Goal: Download file/media

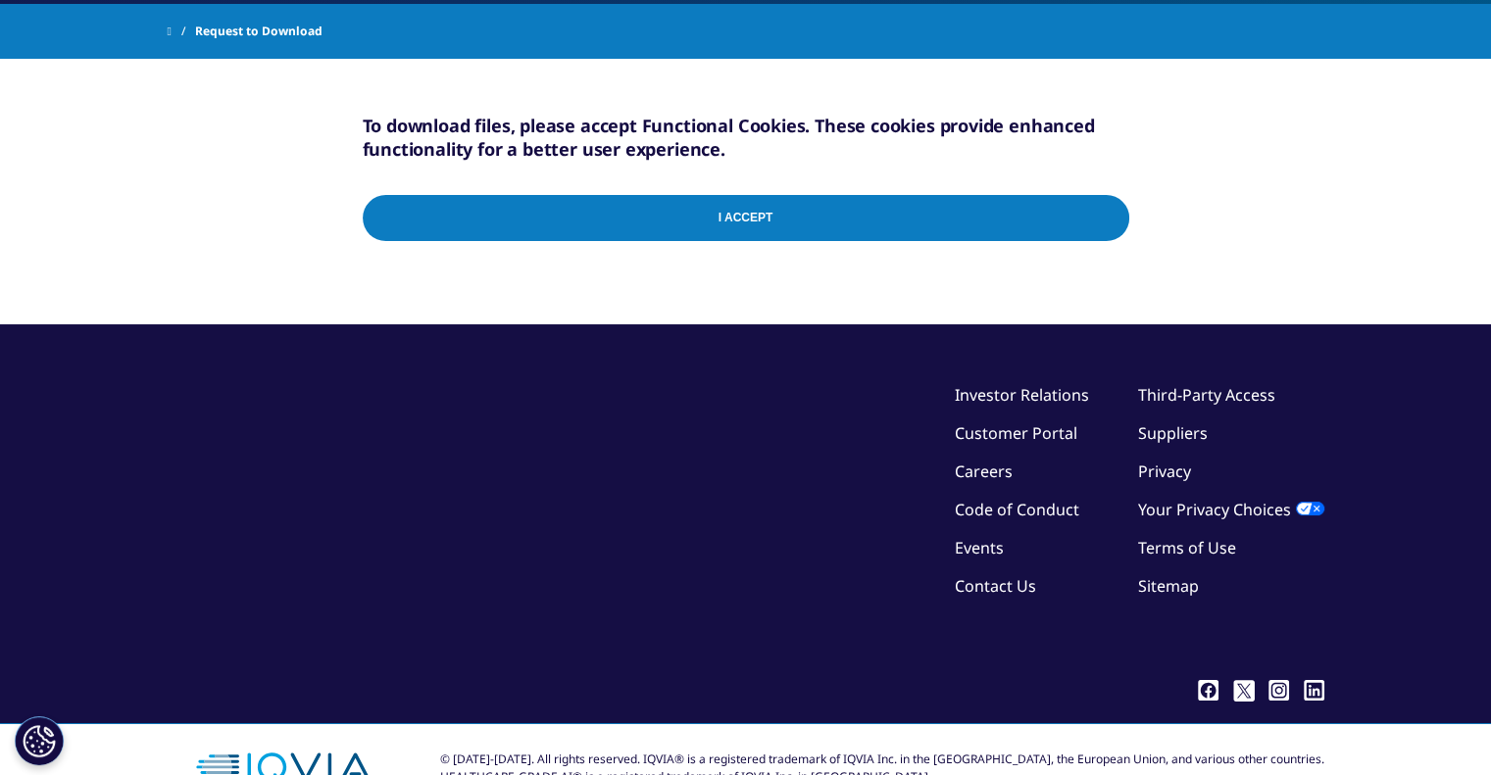
click at [792, 227] on input "I Accept" at bounding box center [746, 218] width 766 height 46
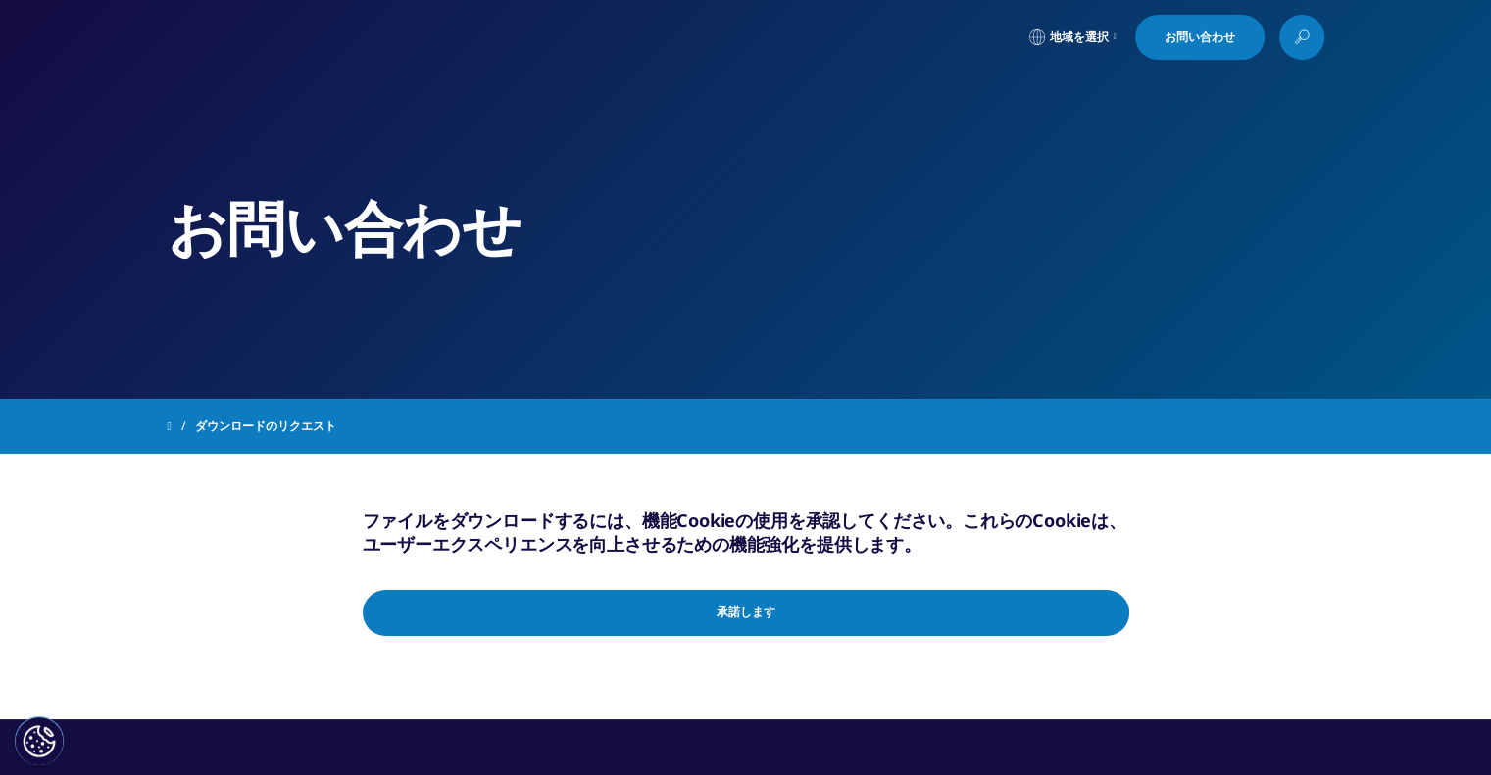
click at [263, 431] on font "ダウンロードのリクエスト" at bounding box center [265, 425] width 141 height 17
click at [263, 428] on font "ダウンロードのリクエスト" at bounding box center [265, 425] width 141 height 17
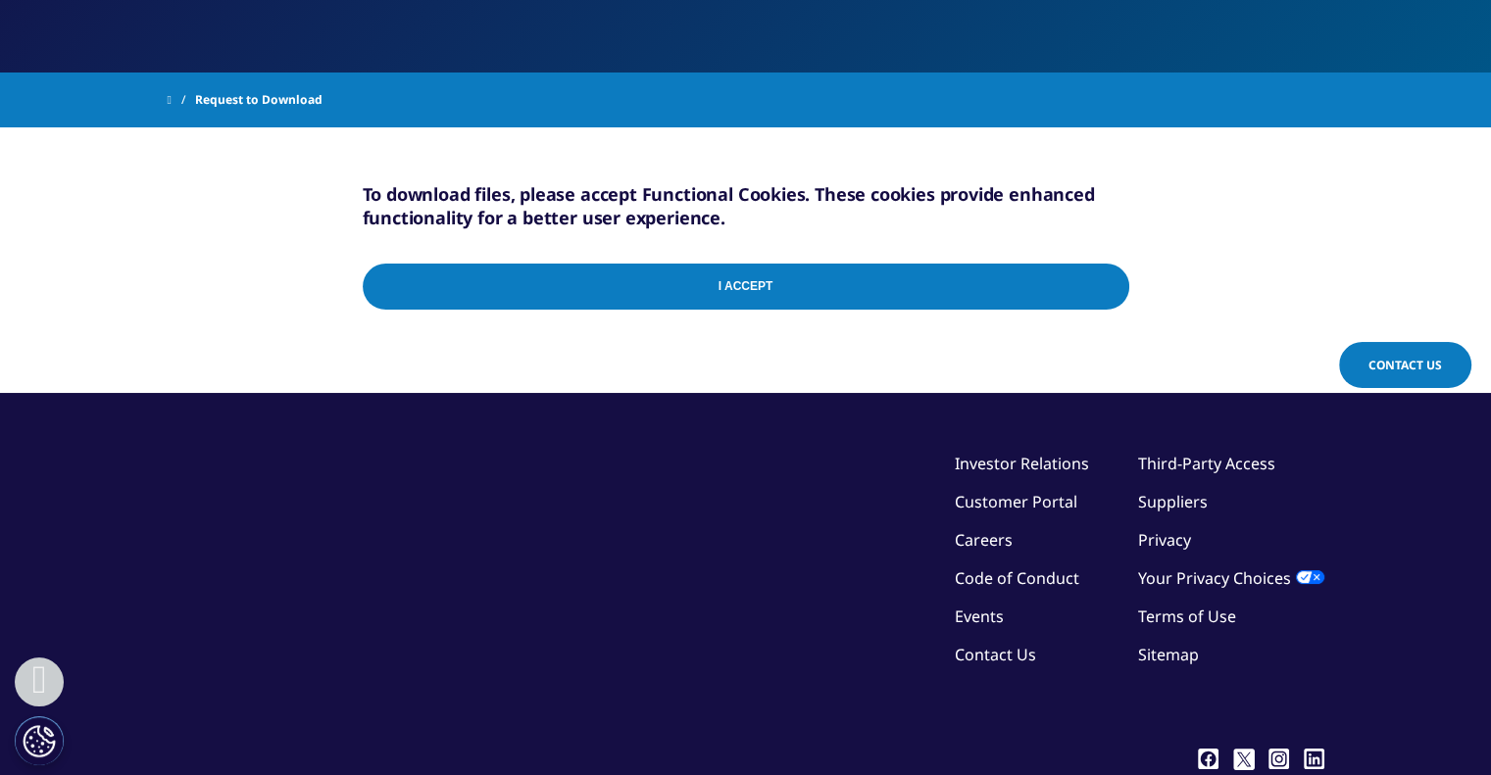
scroll to position [391, 0]
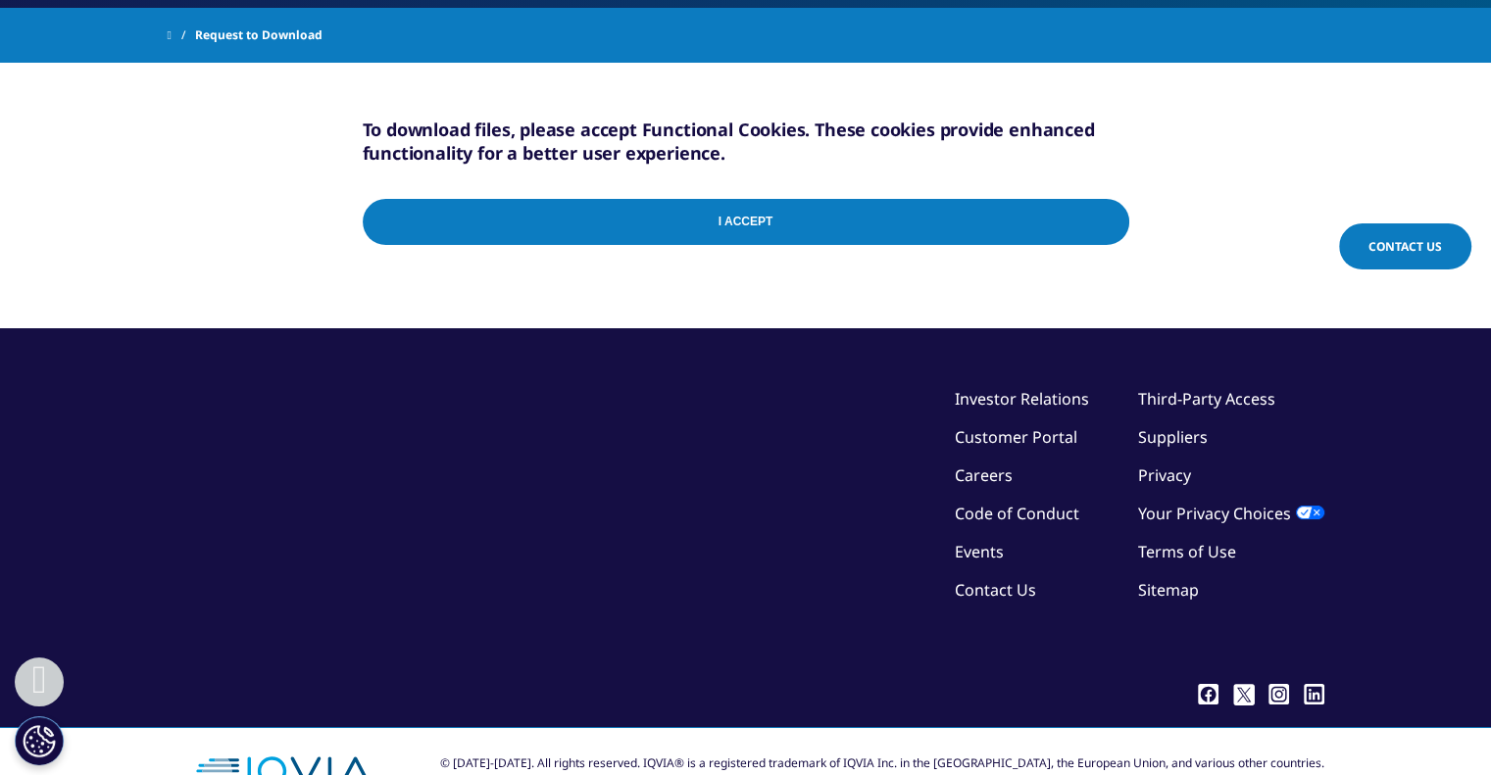
click at [803, 220] on input "I Accept" at bounding box center [746, 222] width 766 height 46
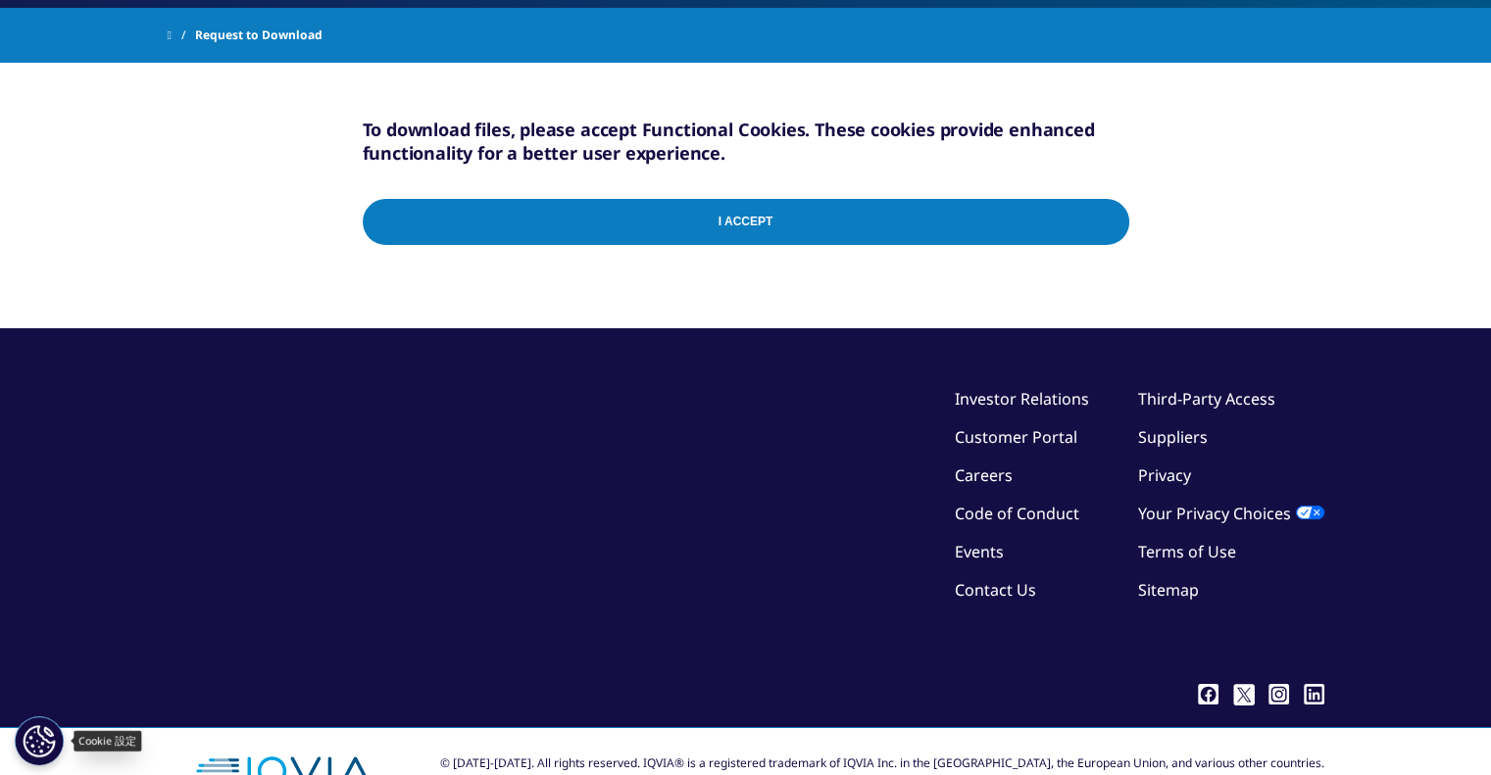
click at [51, 722] on button "Cookie 設定" at bounding box center [39, 740] width 49 height 49
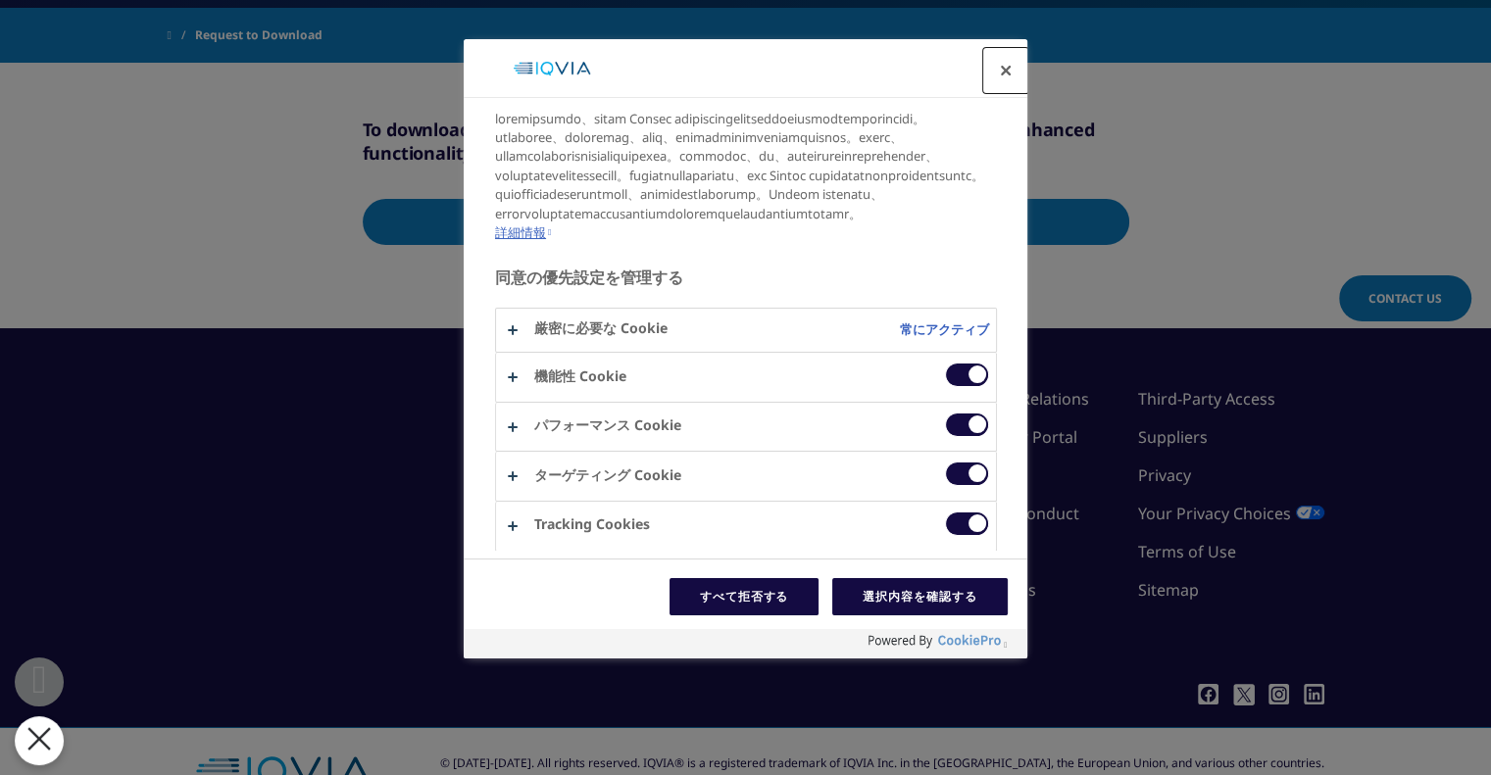
scroll to position [398, 0]
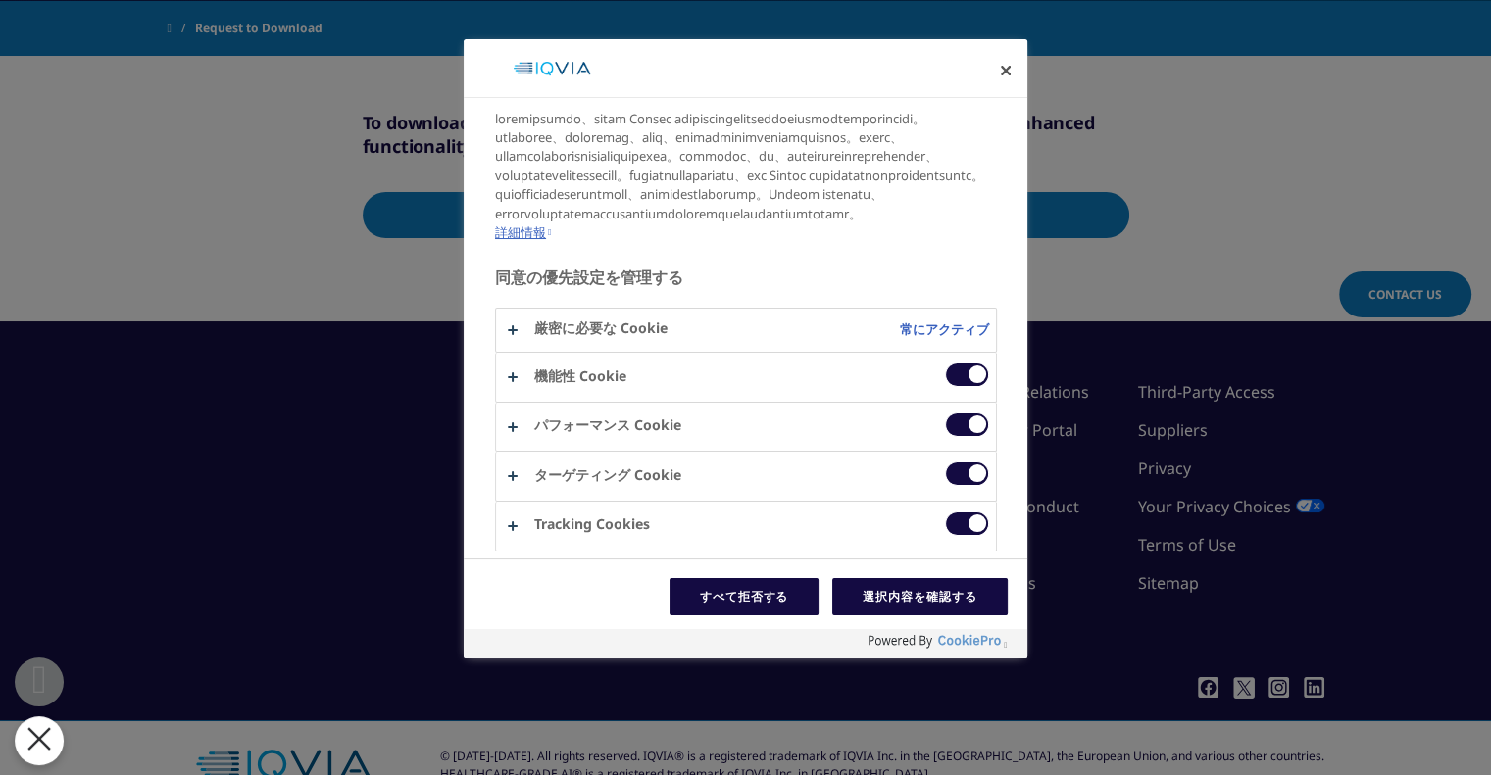
click at [1081, 281] on div at bounding box center [745, 387] width 1491 height 775
click at [1013, 68] on button "設定センターを閉じる" at bounding box center [1005, 70] width 43 height 43
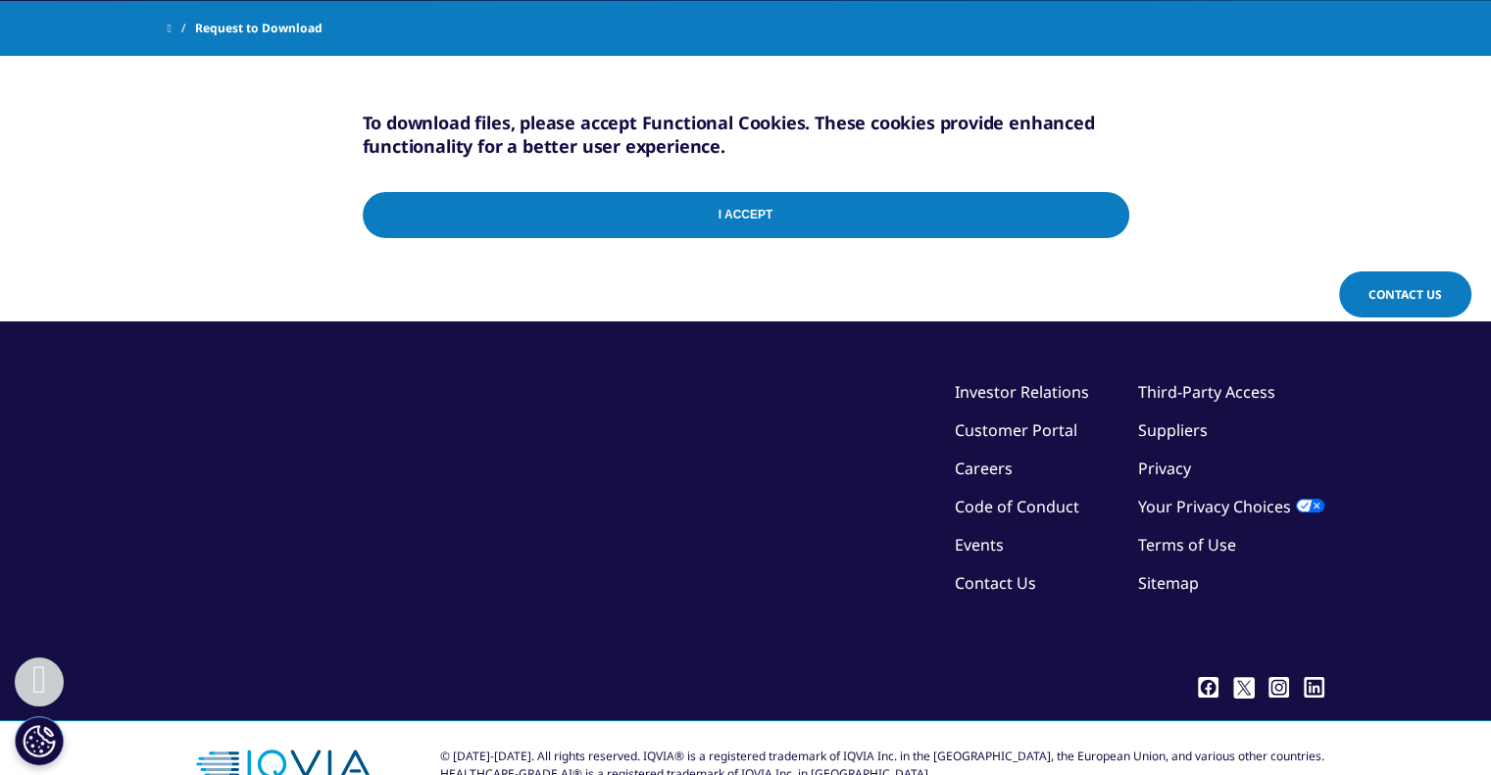
click at [1091, 209] on input "I Accept" at bounding box center [746, 215] width 766 height 46
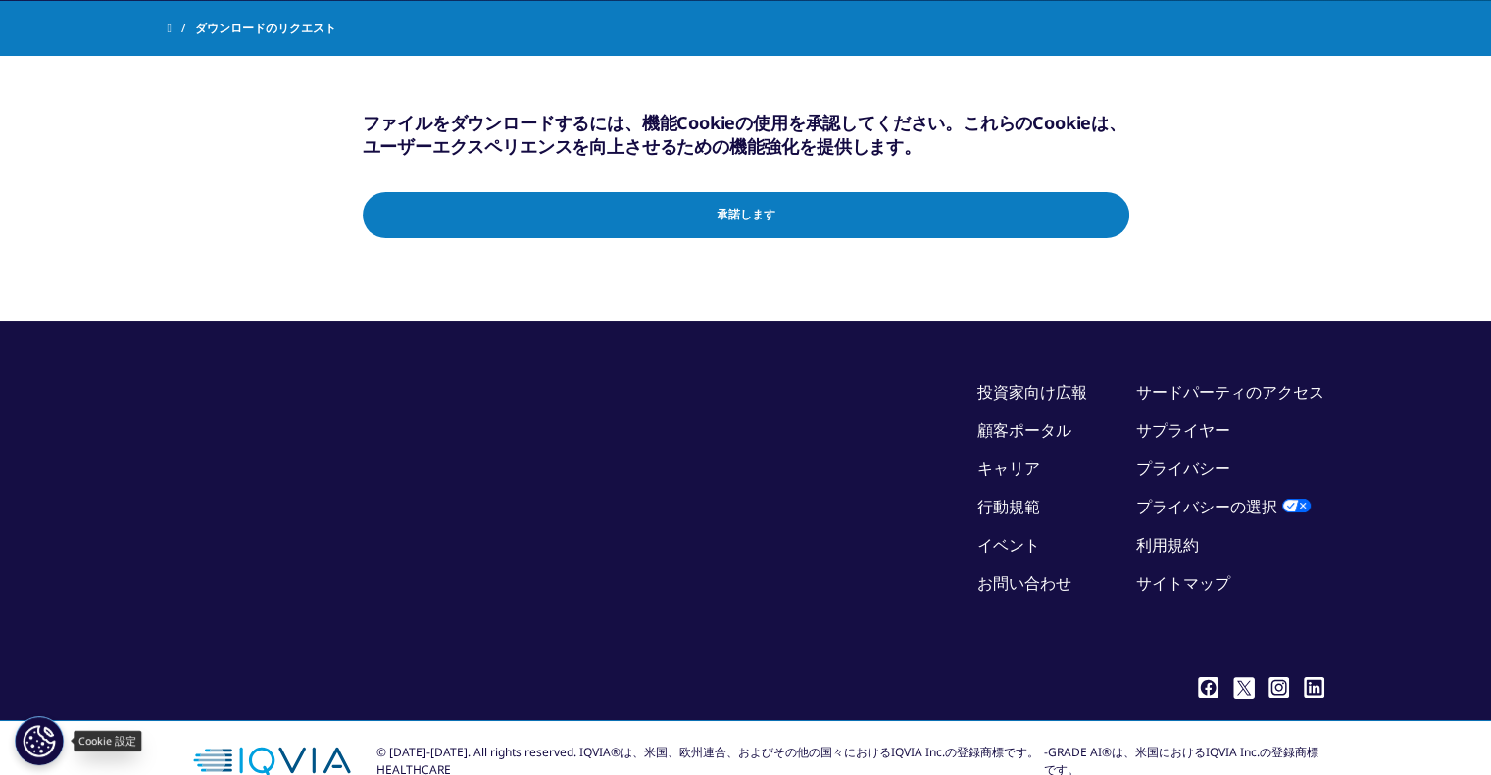
click at [16, 744] on button "クッキー設定" at bounding box center [39, 740] width 49 height 49
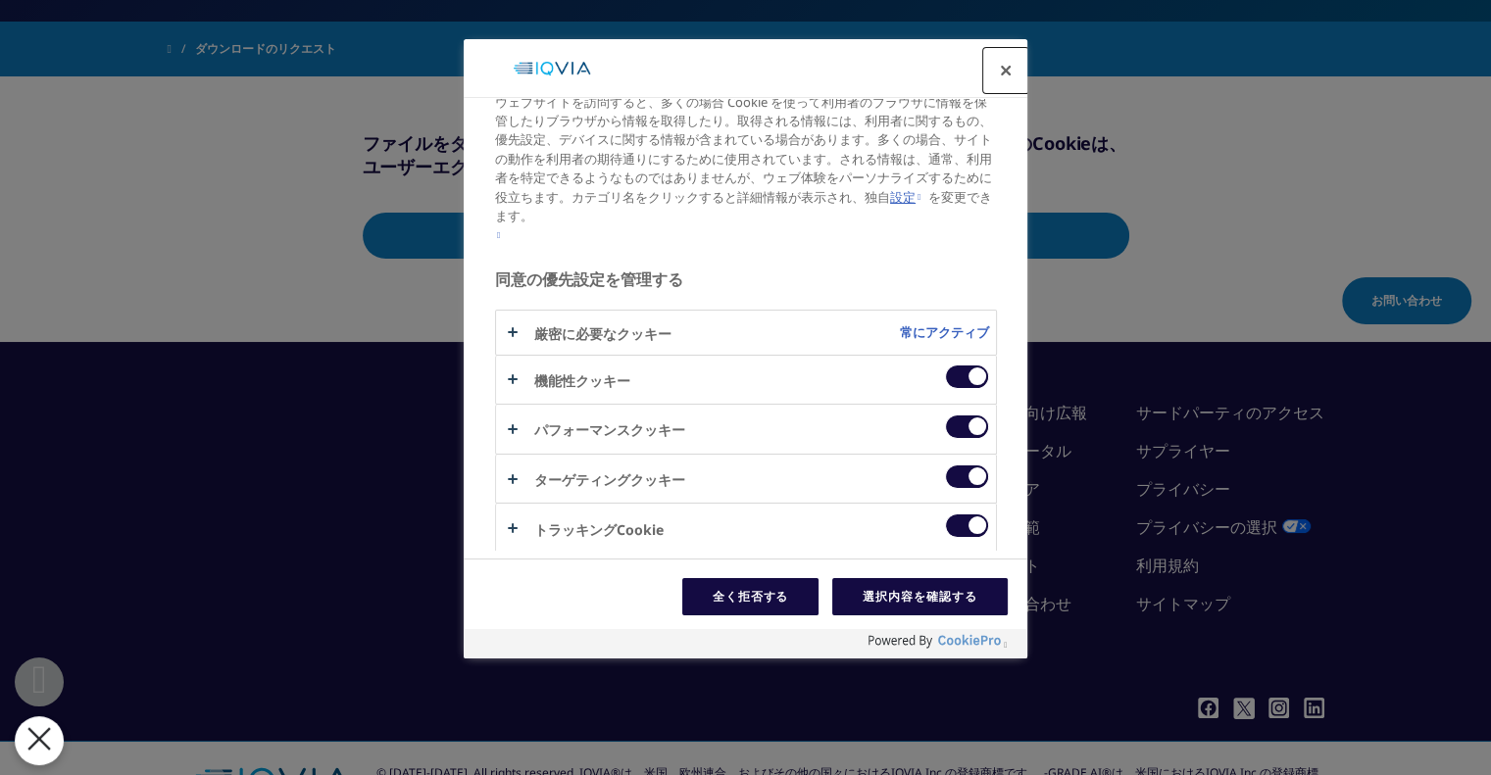
scroll to position [392, 0]
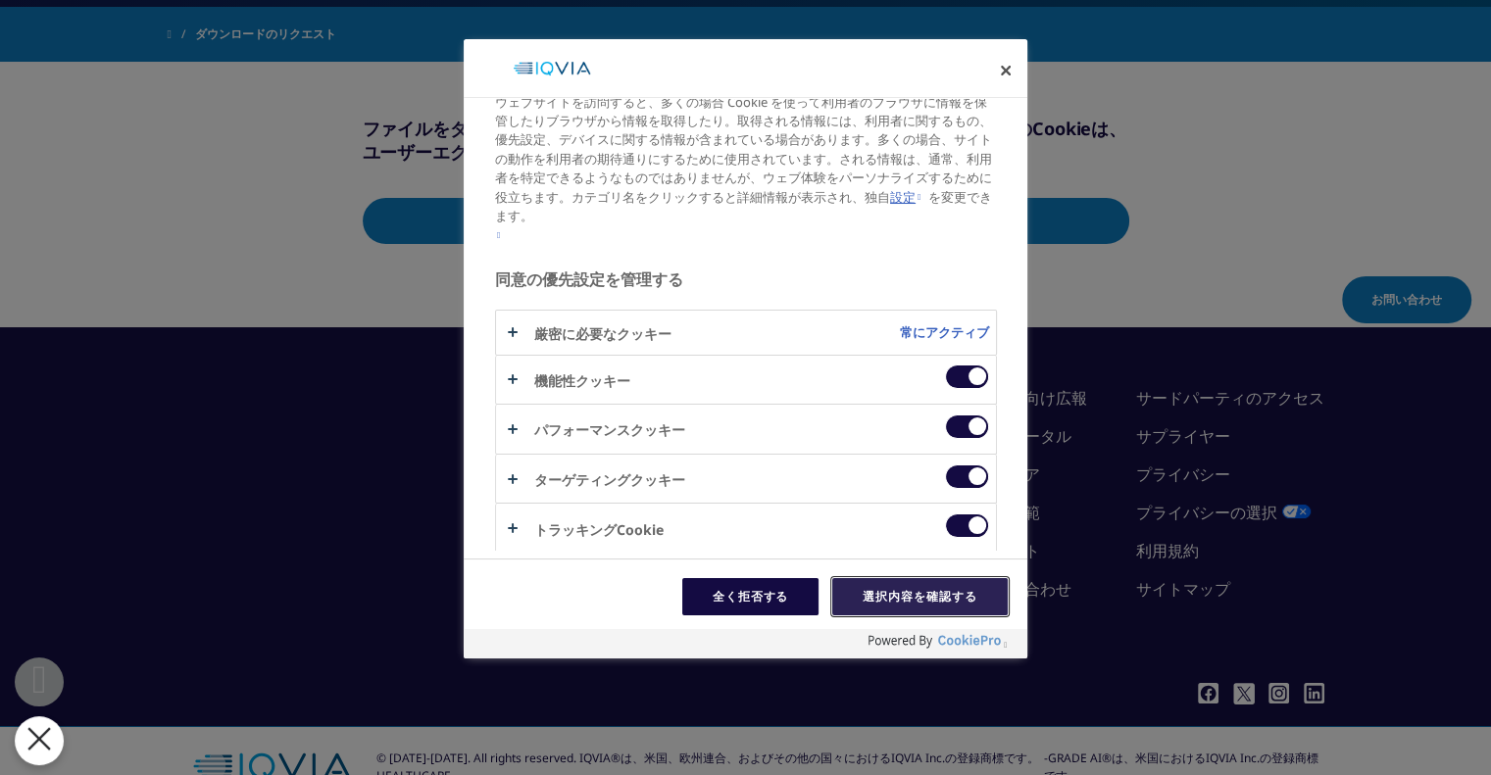
click at [898, 602] on font "選択内容を確認する" at bounding box center [919, 596] width 115 height 17
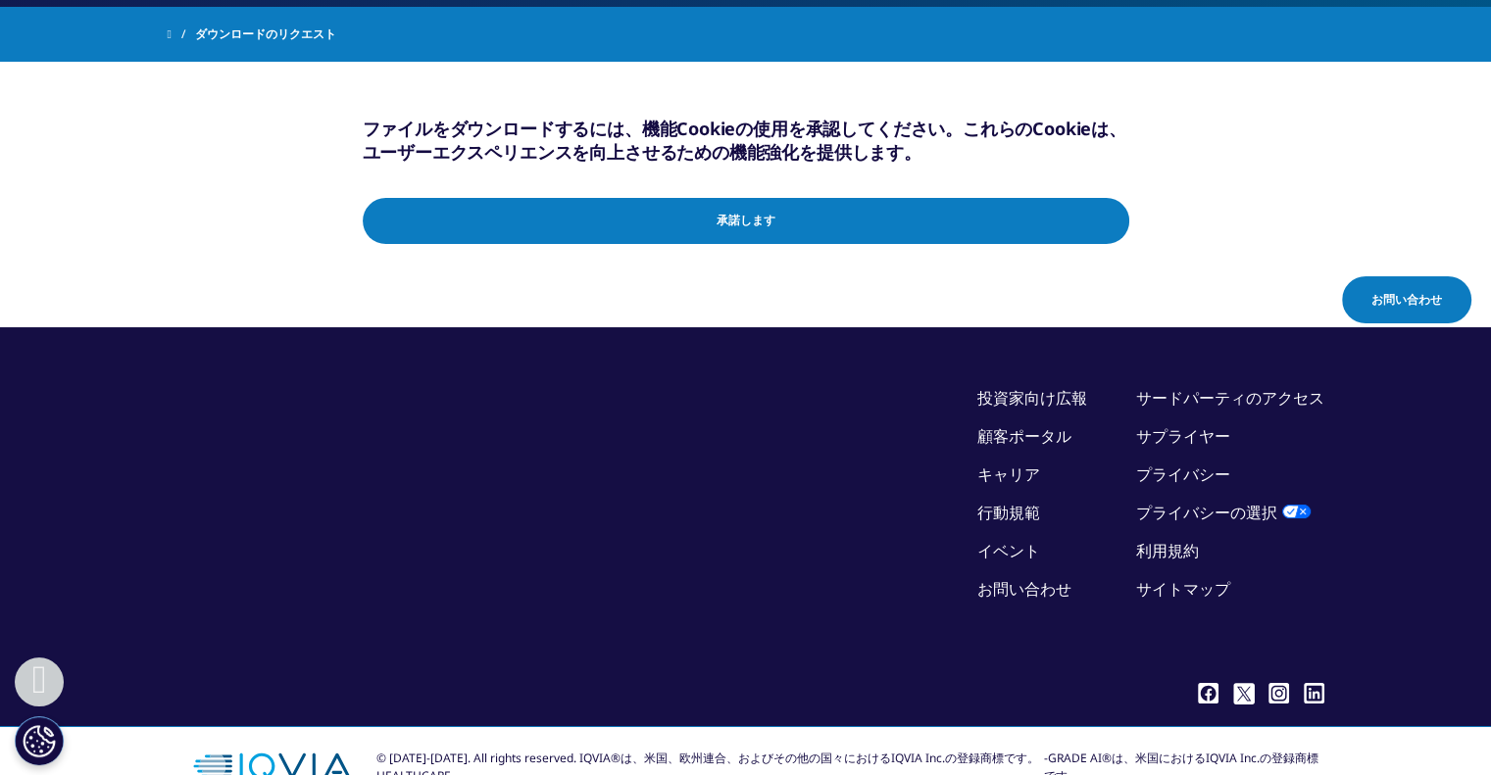
click at [850, 228] on input "承諾します" at bounding box center [746, 221] width 766 height 46
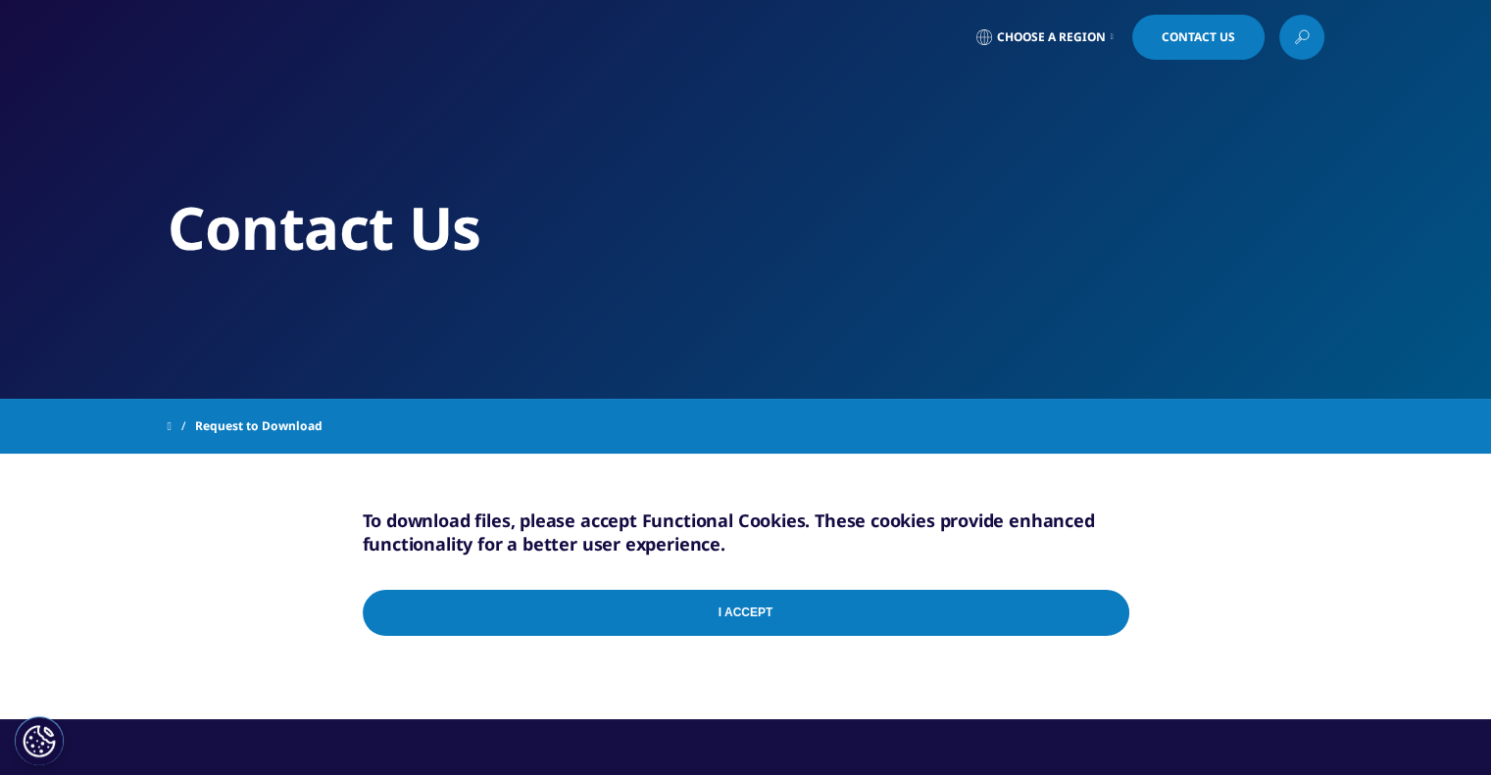
click at [1039, 82] on div "Contact Us" at bounding box center [746, 199] width 1156 height 399
click at [1045, 50] on link "Choose a Region" at bounding box center [1044, 37] width 145 height 45
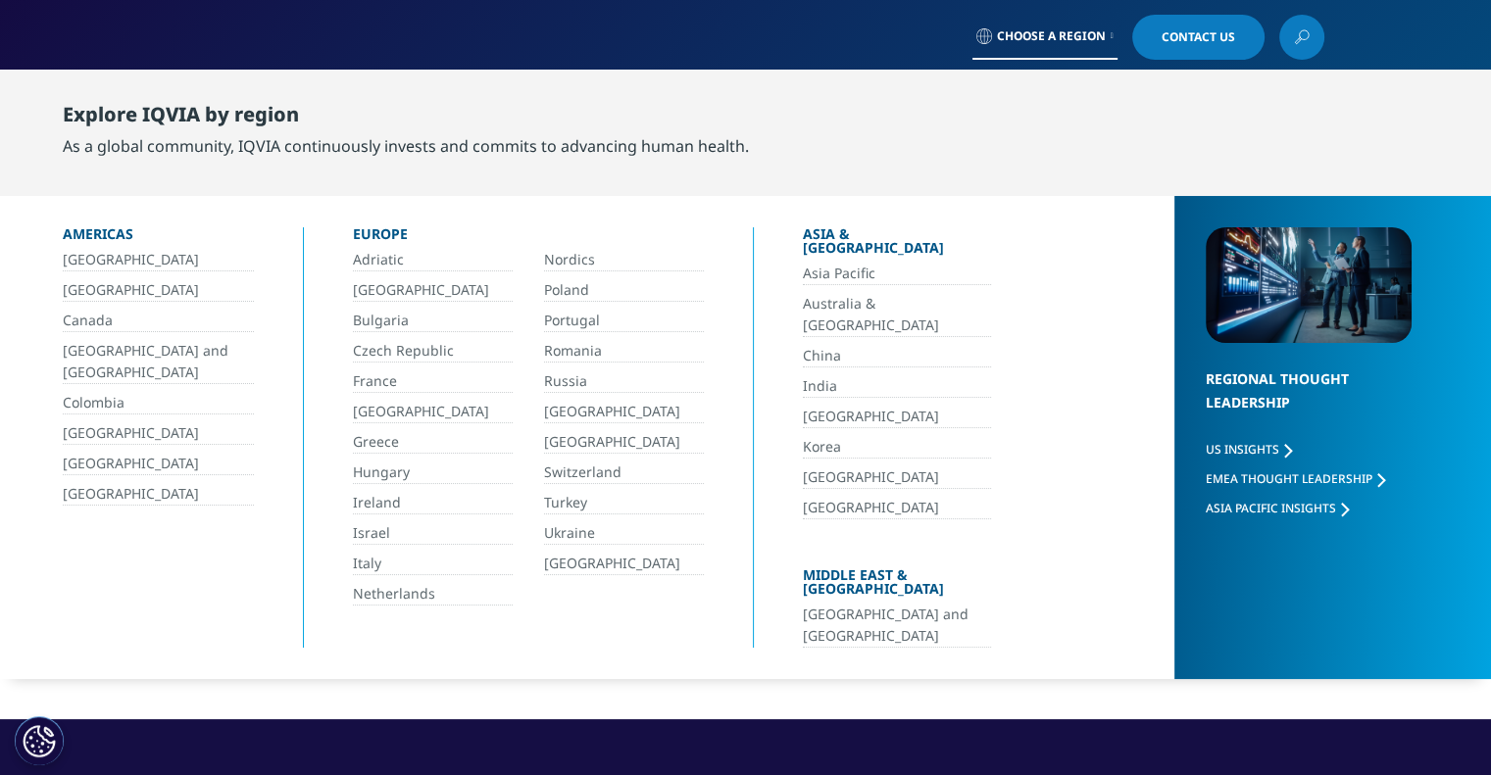
click at [919, 406] on link "[GEOGRAPHIC_DATA]" at bounding box center [897, 417] width 188 height 23
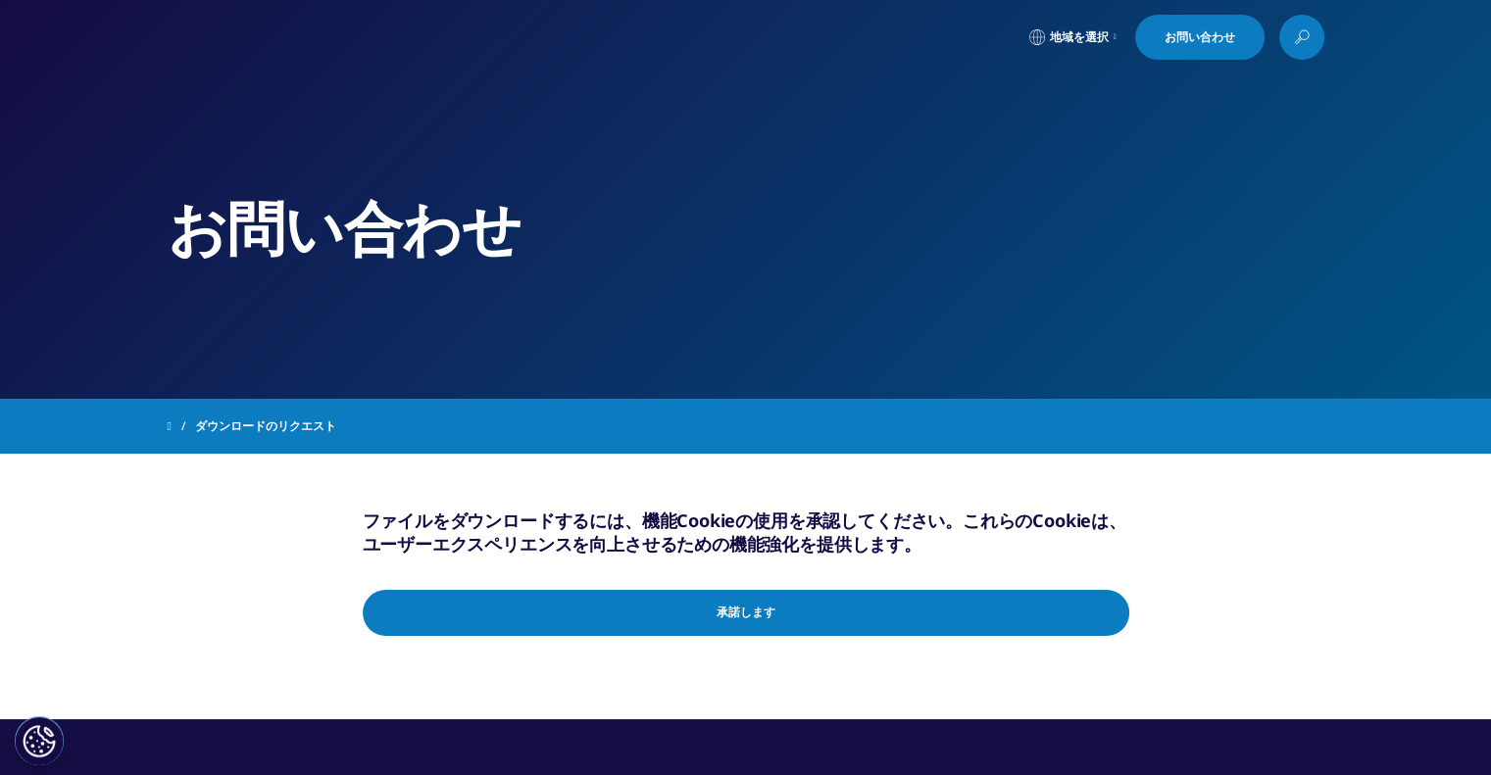
click at [825, 610] on input "承諾します" at bounding box center [746, 613] width 766 height 46
click at [43, 739] on button "Cookie 設定" at bounding box center [39, 740] width 49 height 49
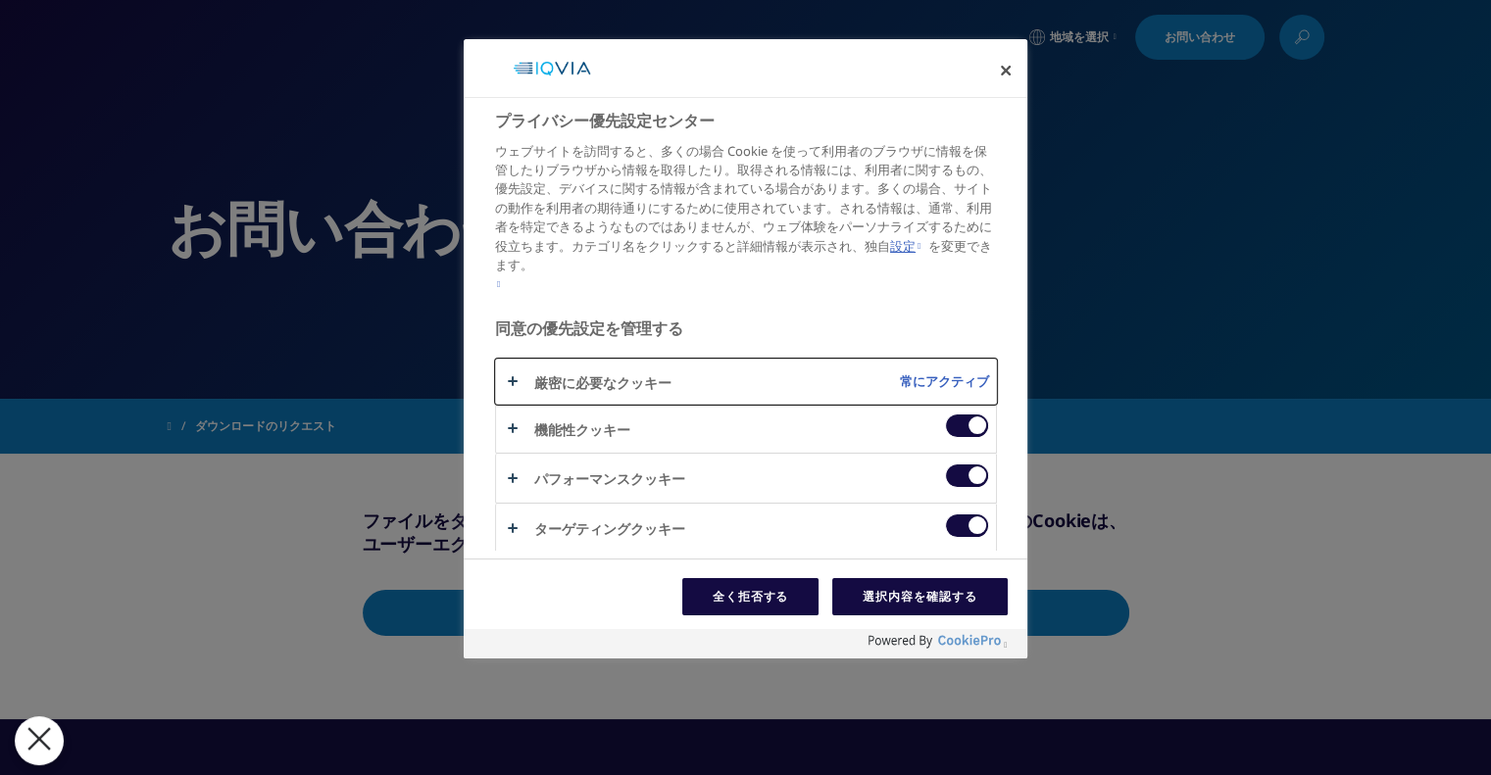
click at [506, 383] on button "プライバシー優先設定センター" at bounding box center [746, 382] width 500 height 44
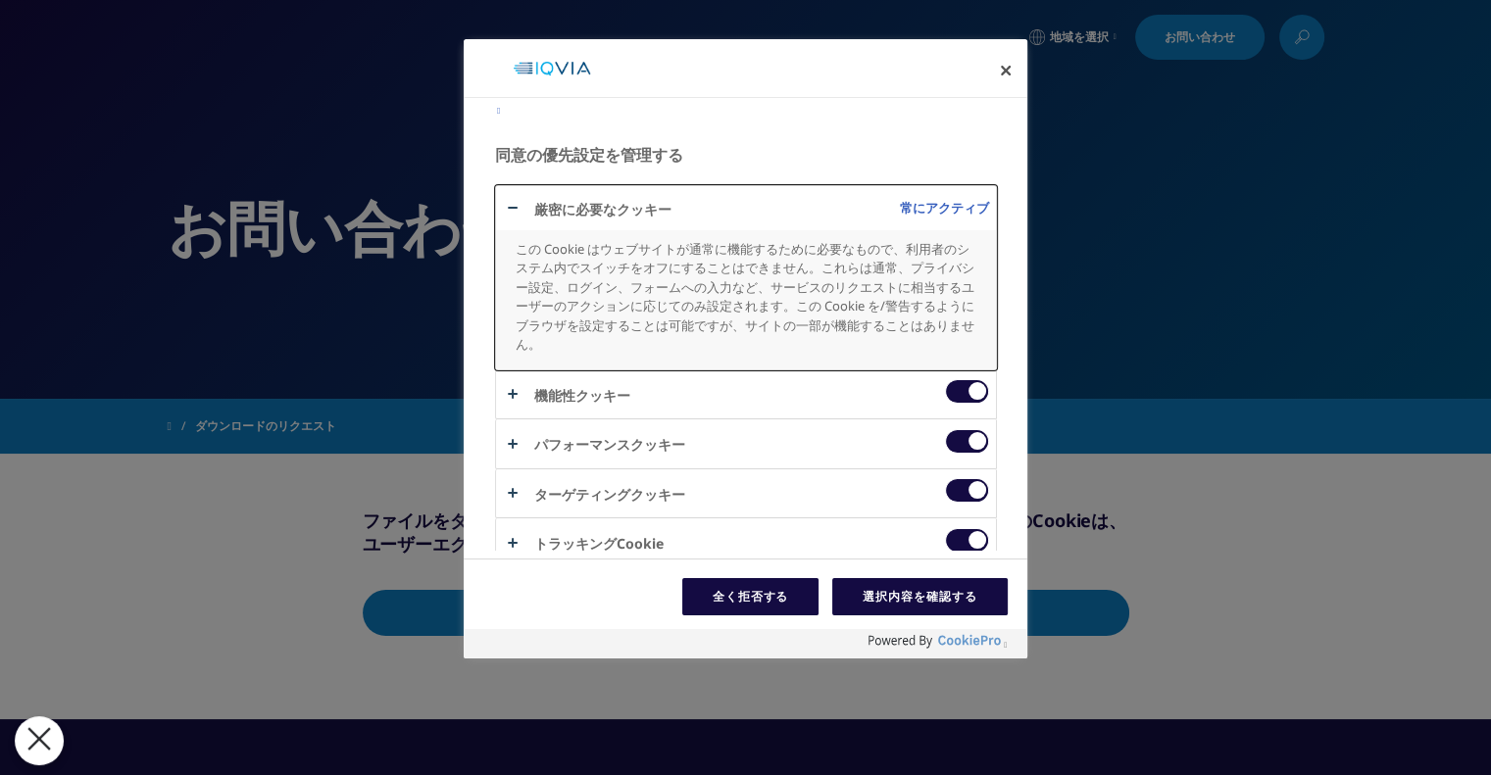
scroll to position [188, 0]
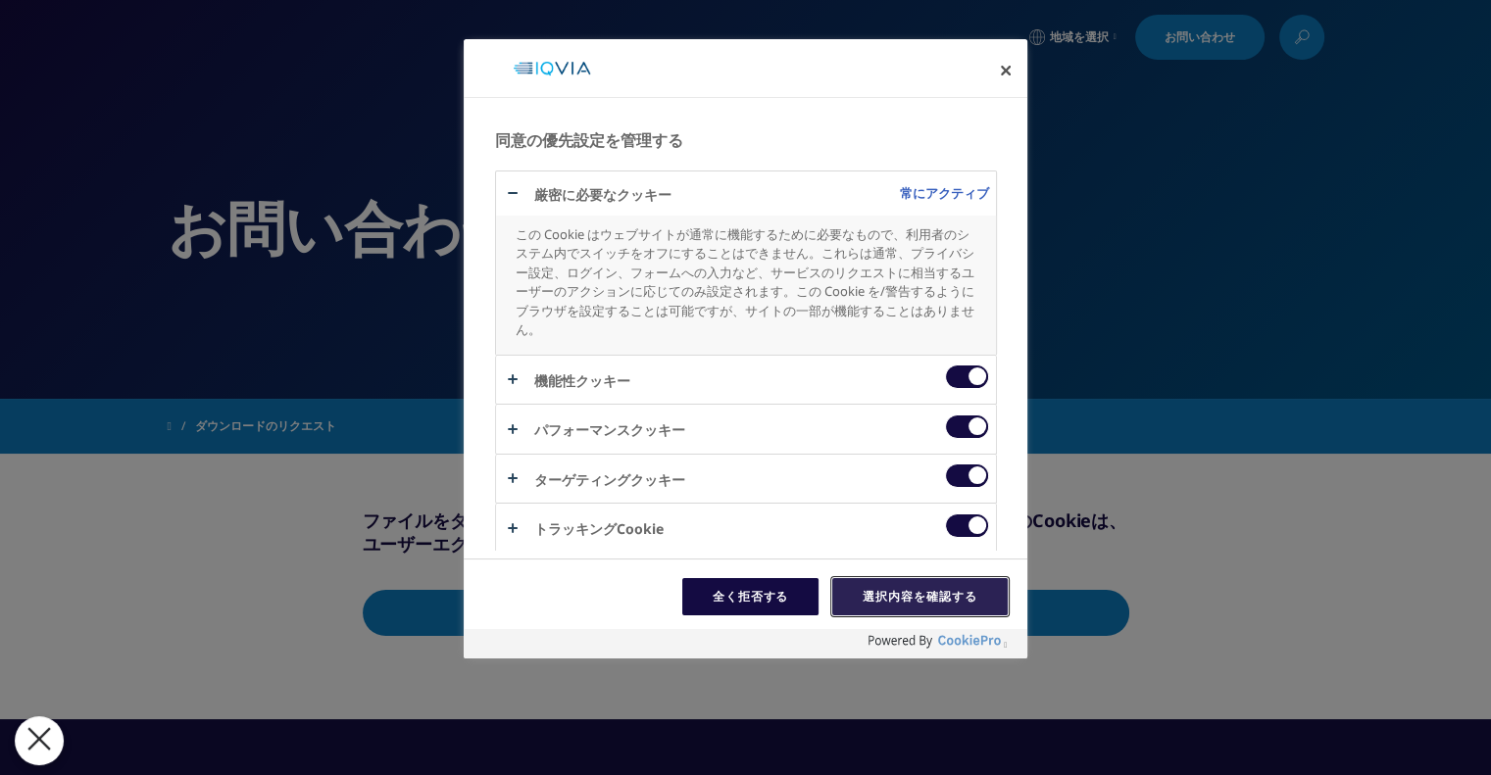
click at [949, 599] on font "選択内容を確認する" at bounding box center [919, 596] width 115 height 17
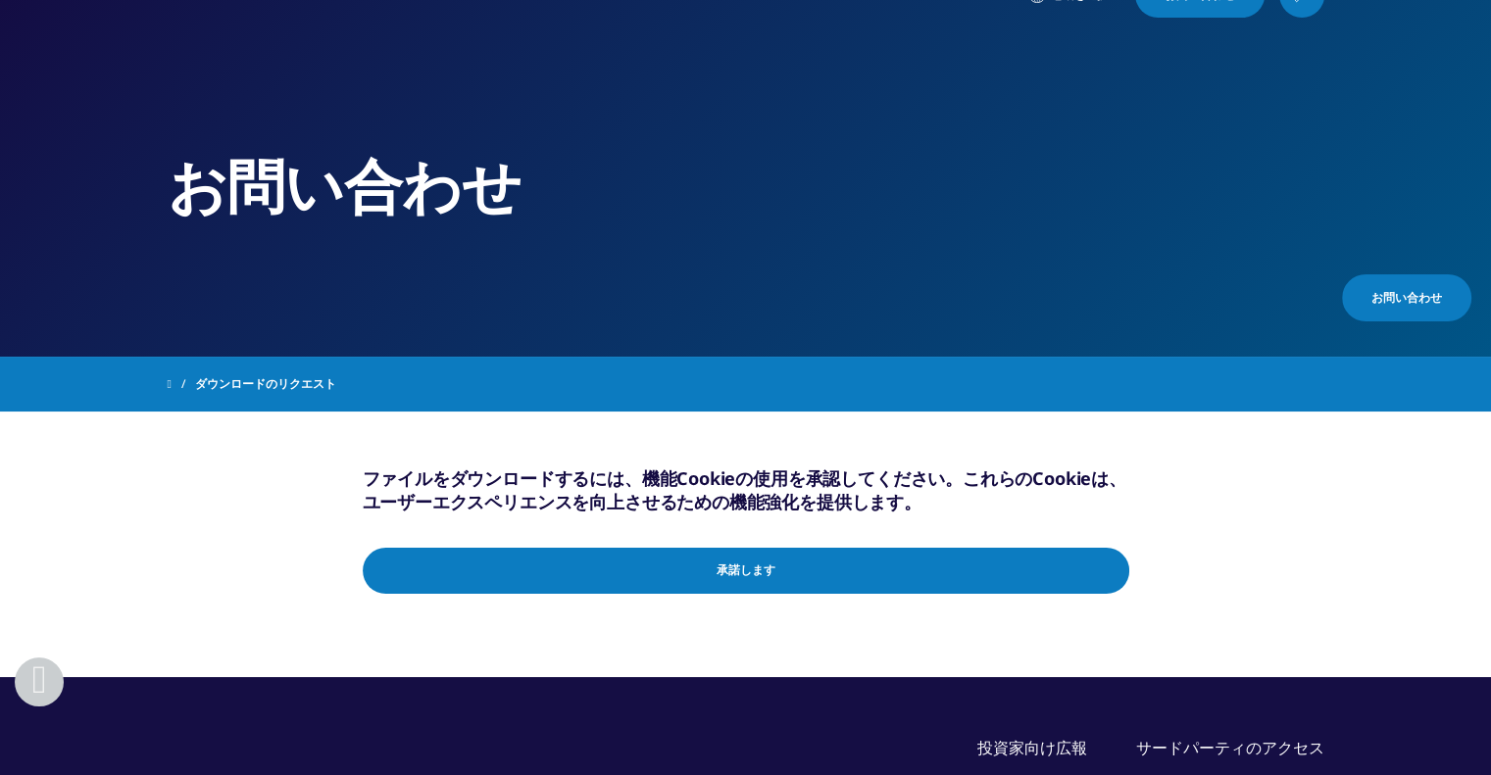
scroll to position [0, 0]
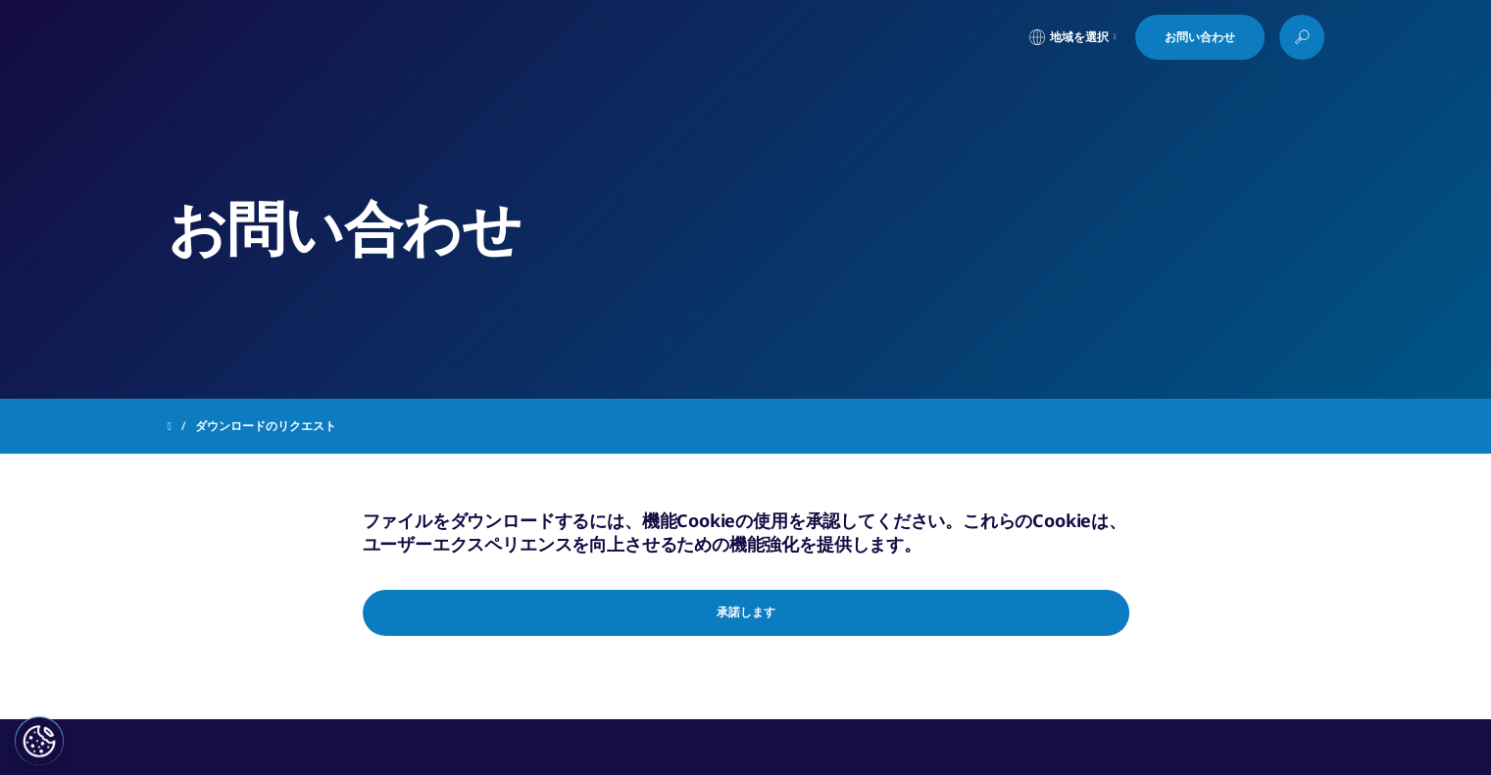
click at [168, 430] on span at bounding box center [170, 426] width 4 height 14
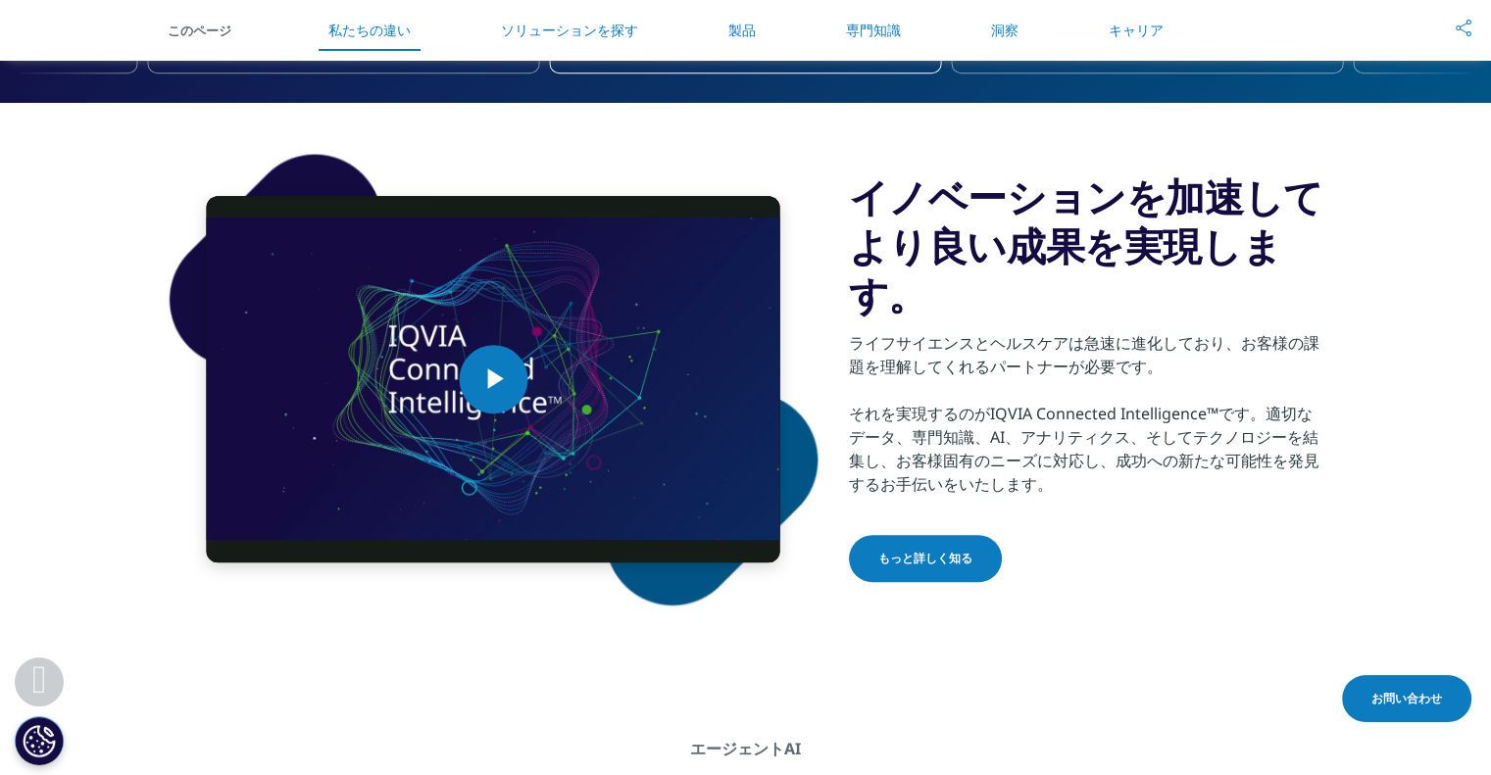
scroll to position [1306, 0]
